Goal: Task Accomplishment & Management: Use online tool/utility

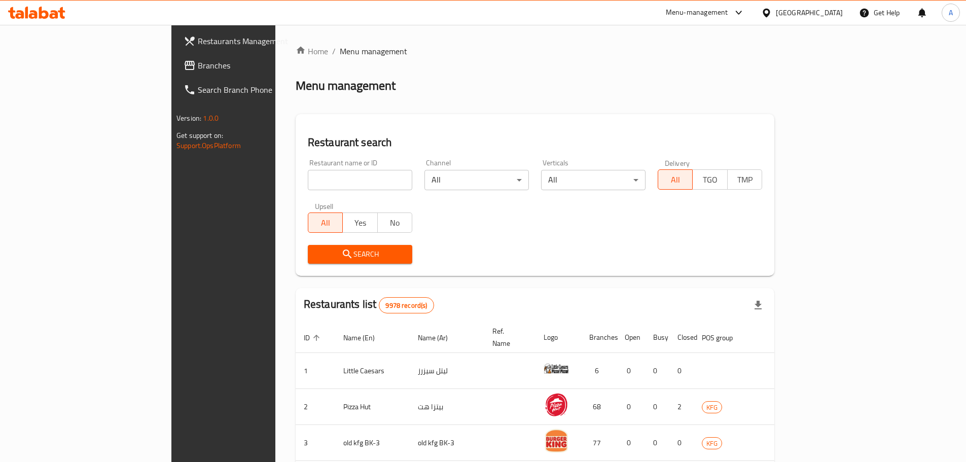
click at [308, 179] on input "search" at bounding box center [360, 180] width 104 height 20
type input "shrimpy"
click button "Search" at bounding box center [360, 254] width 104 height 19
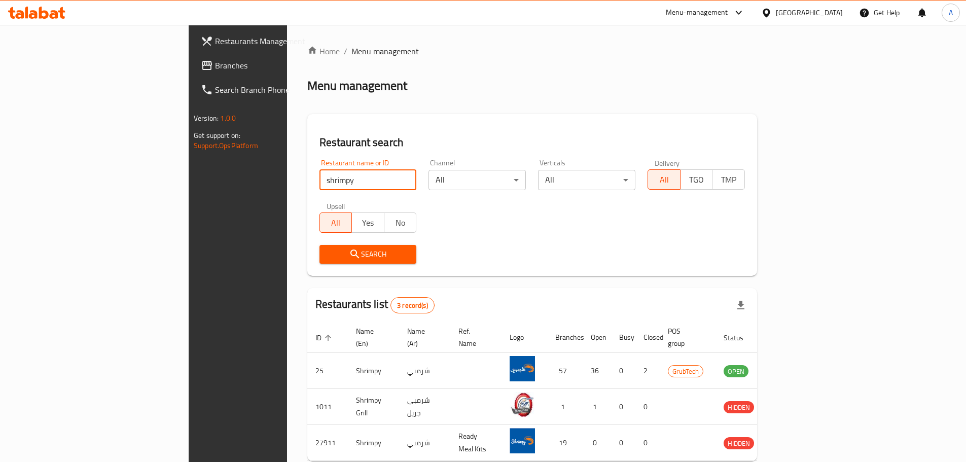
scroll to position [14, 0]
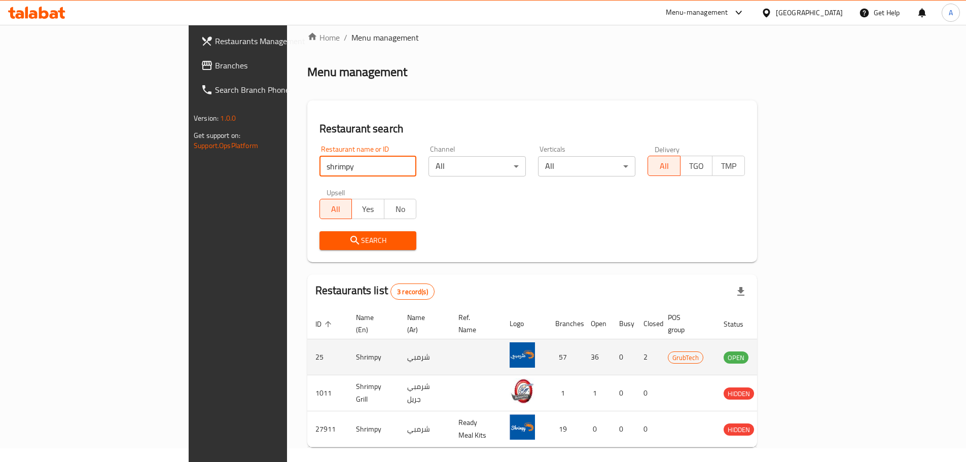
click at [788, 353] on icon "enhanced table" at bounding box center [782, 357] width 11 height 9
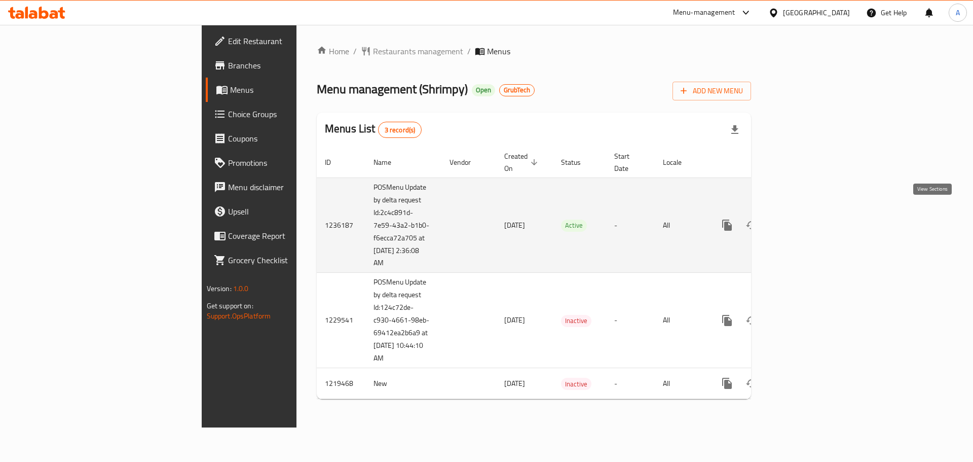
click at [807, 219] on icon "enhanced table" at bounding box center [800, 225] width 12 height 12
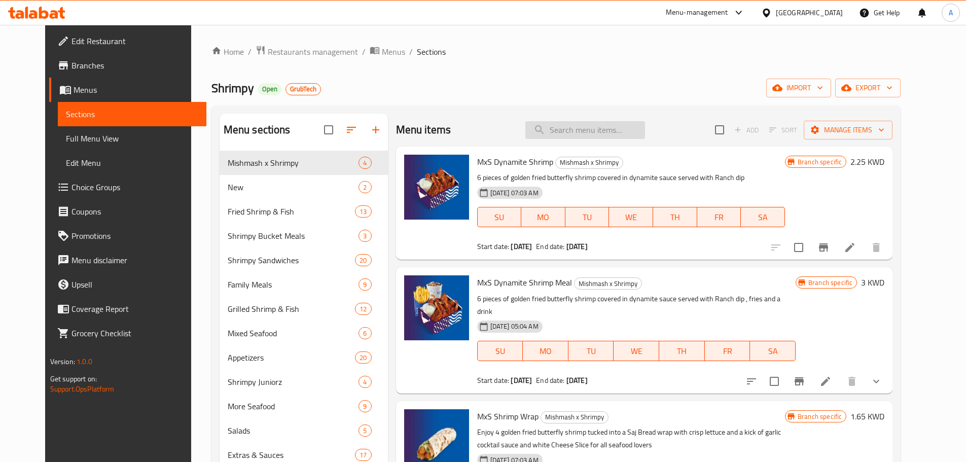
click at [583, 128] on input "search" at bounding box center [585, 130] width 120 height 18
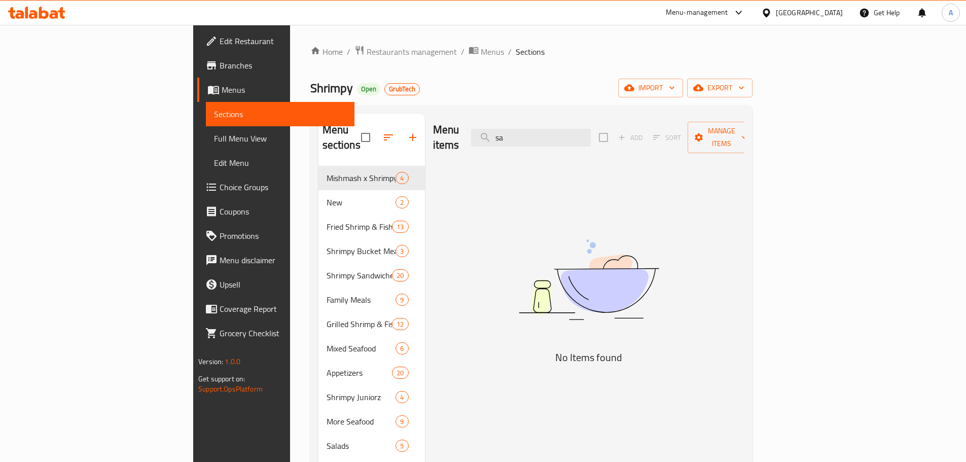
type input "s"
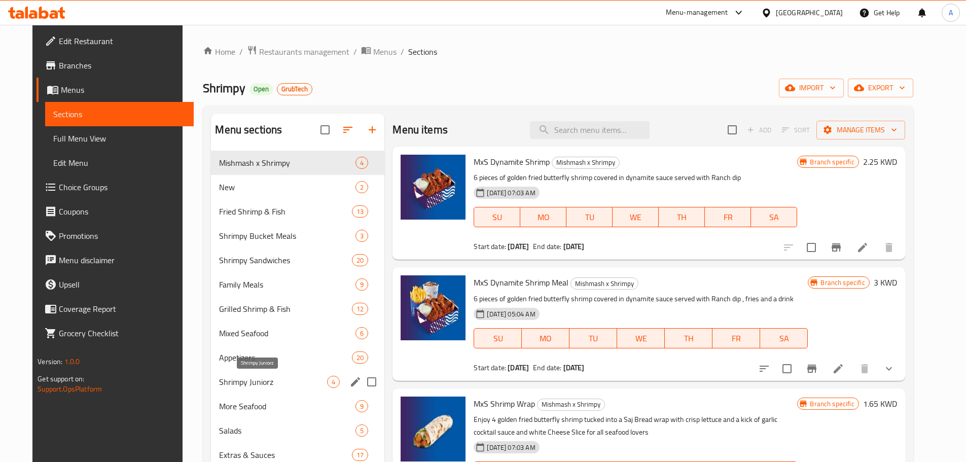
click at [262, 379] on span "Shrimpy Juniorz" at bounding box center [273, 382] width 108 height 12
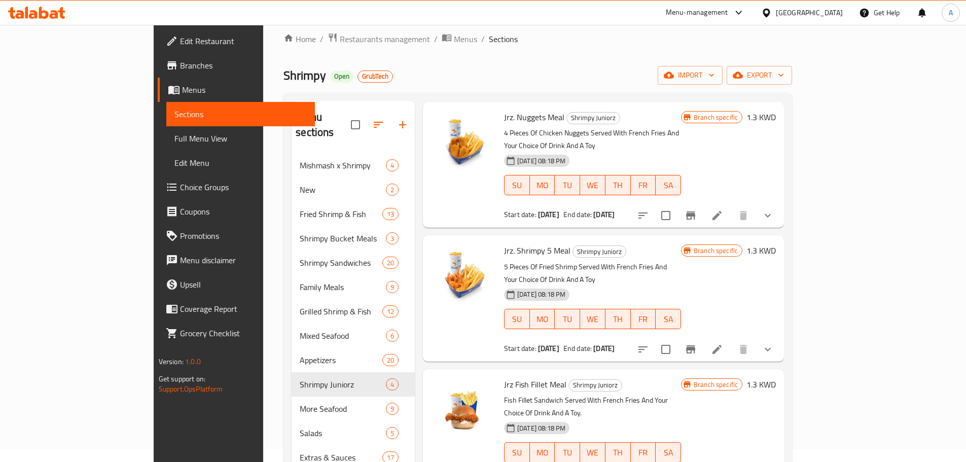
scroll to position [47, 0]
click at [340, 37] on span "Restaurants management" at bounding box center [385, 39] width 90 height 12
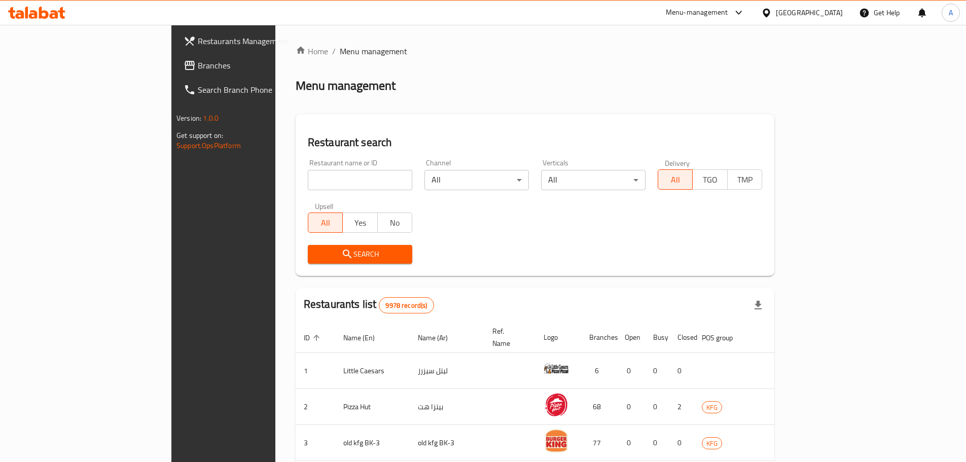
click at [351, 180] on input "search" at bounding box center [360, 180] width 104 height 20
type input "cinescape"
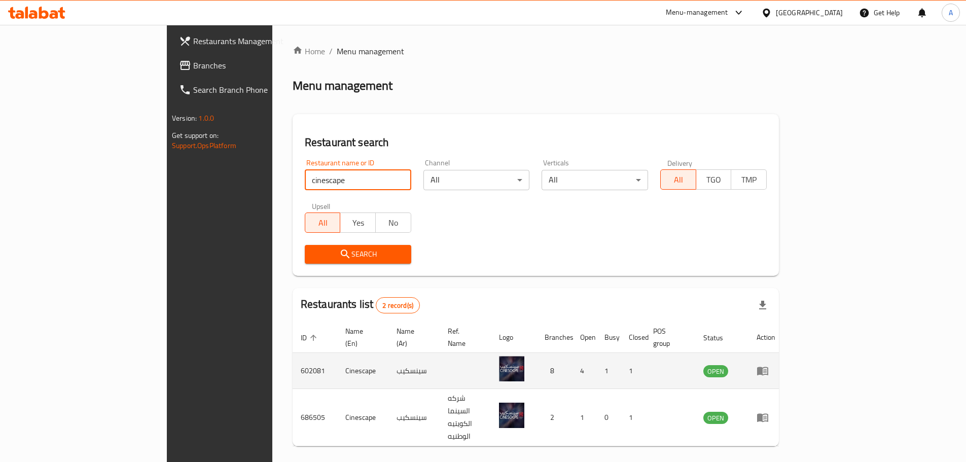
click at [293, 361] on td "602081" at bounding box center [315, 371] width 45 height 36
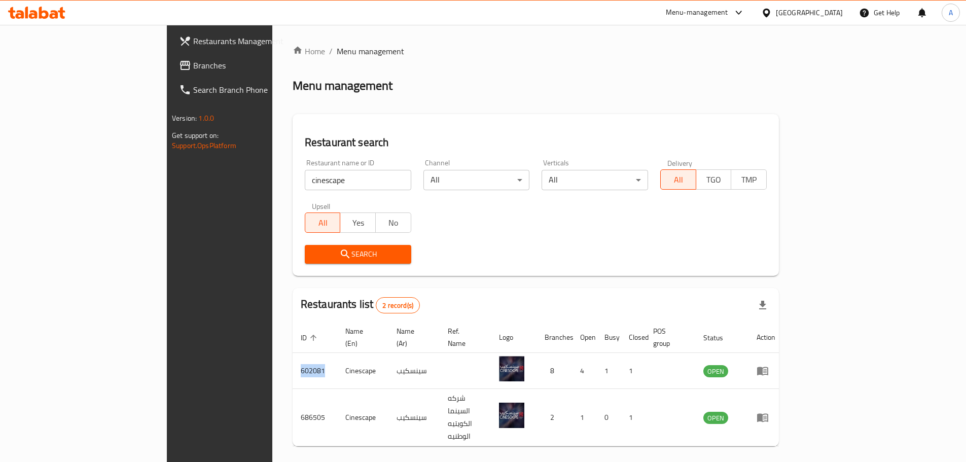
copy td "602081"
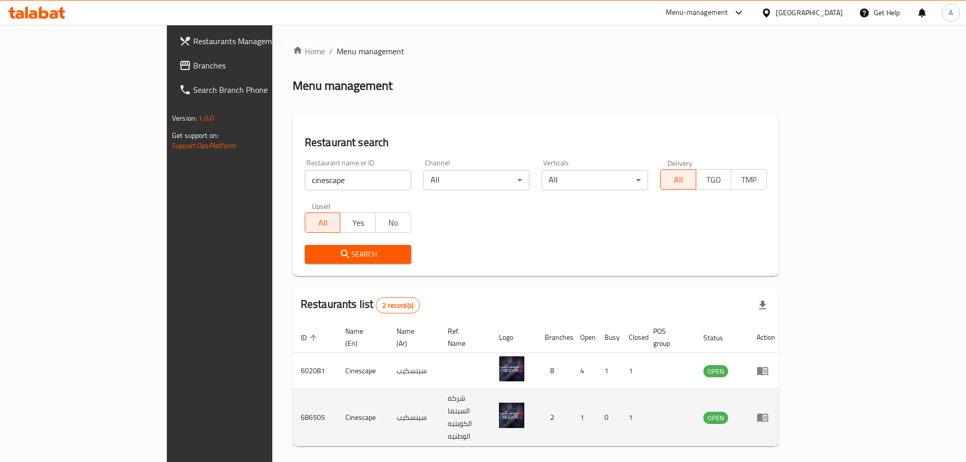
click at [293, 397] on td "686505" at bounding box center [315, 417] width 45 height 57
copy td "686505"
